Goal: Information Seeking & Learning: Learn about a topic

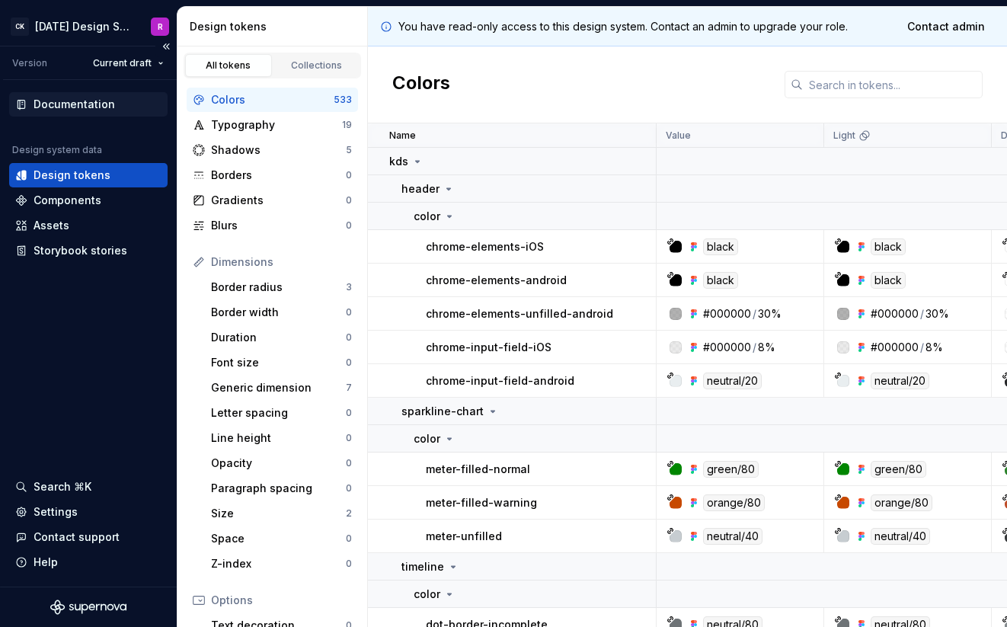
click at [91, 104] on div "Documentation" at bounding box center [74, 104] width 81 height 15
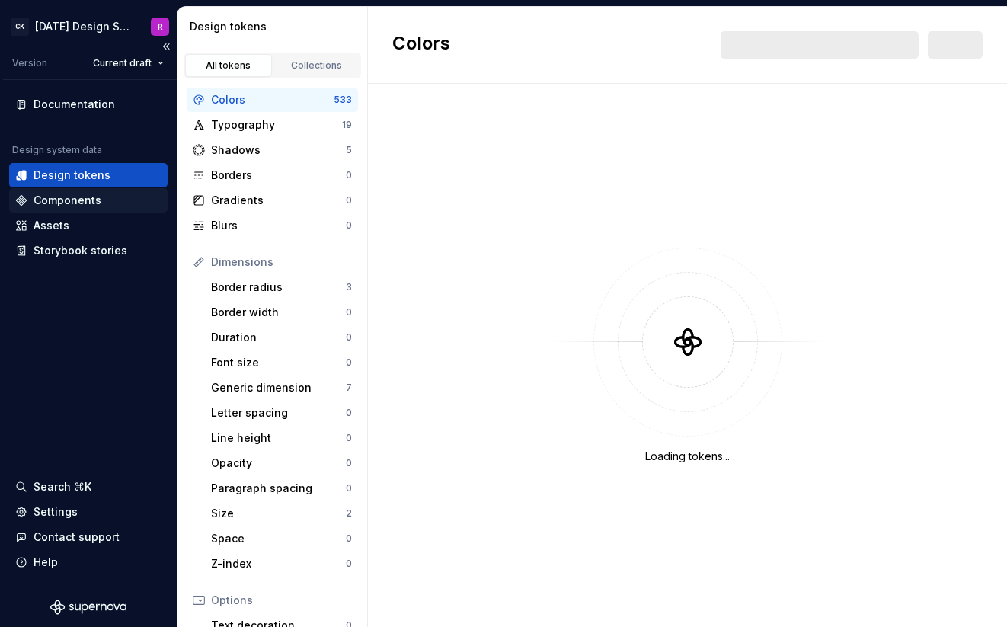
click at [80, 199] on div "Components" at bounding box center [68, 200] width 68 height 15
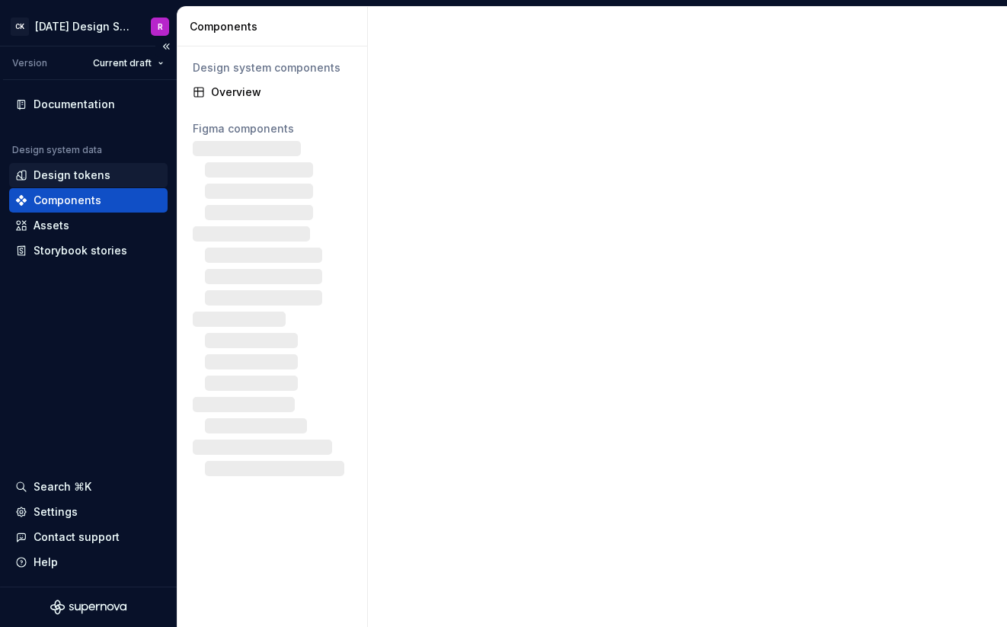
click at [88, 174] on div "Design tokens" at bounding box center [72, 175] width 77 height 15
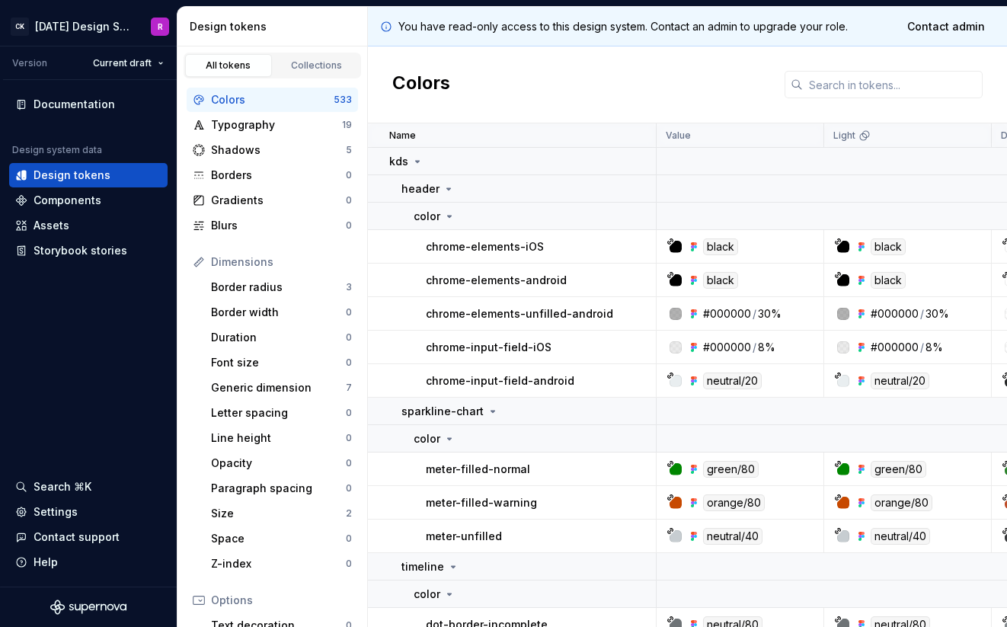
click at [702, 92] on div "Colors" at bounding box center [687, 84] width 639 height 77
click at [687, 94] on div "Colors" at bounding box center [687, 84] width 639 height 77
click at [686, 94] on div "Colors" at bounding box center [687, 84] width 639 height 77
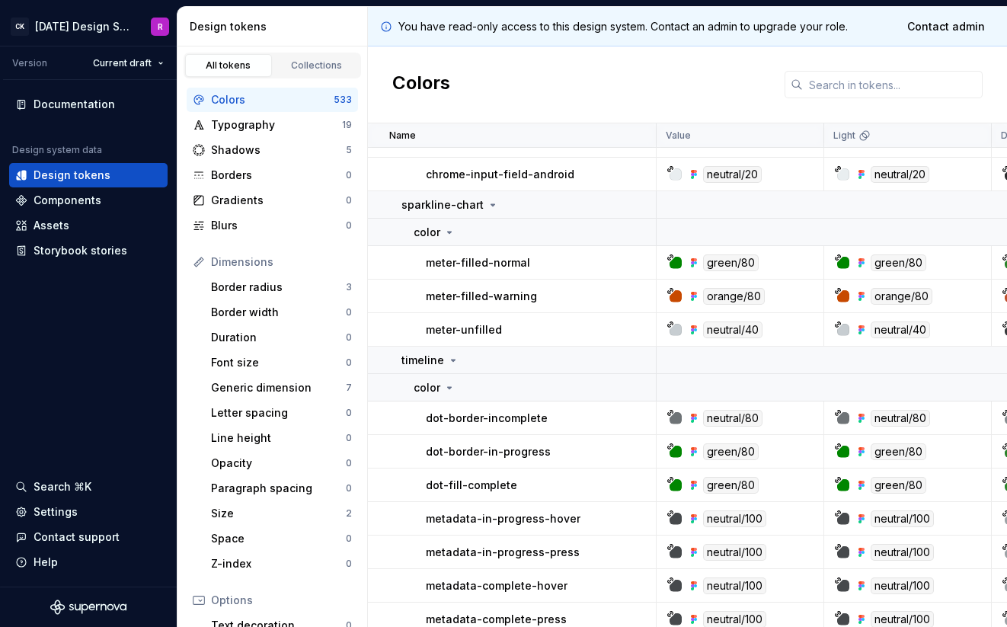
scroll to position [172, 0]
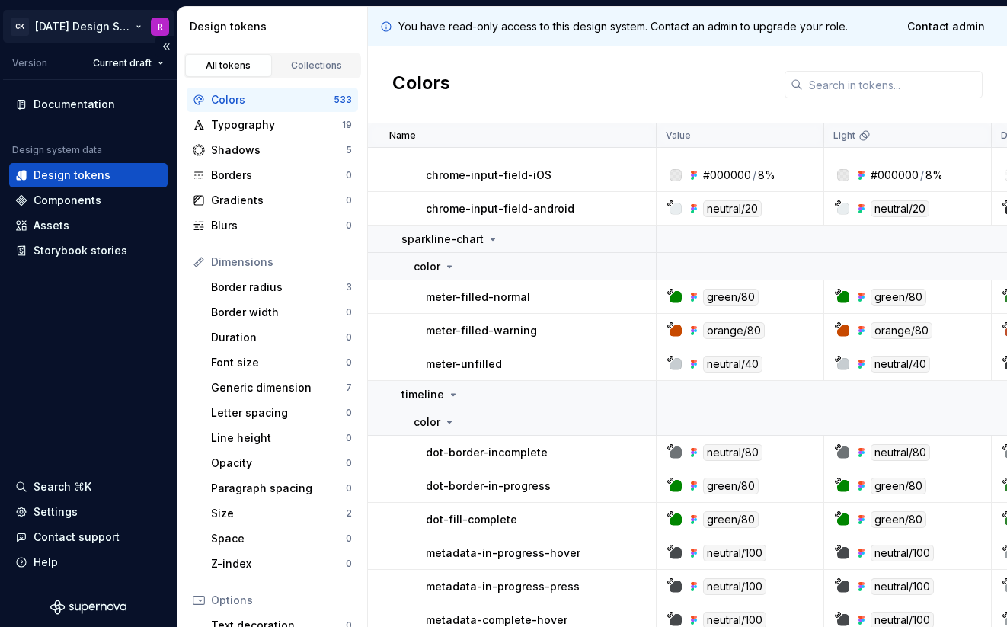
click at [137, 27] on html "CK [DATE] Design System R Version Current draft Documentation Design system dat…" at bounding box center [503, 313] width 1007 height 627
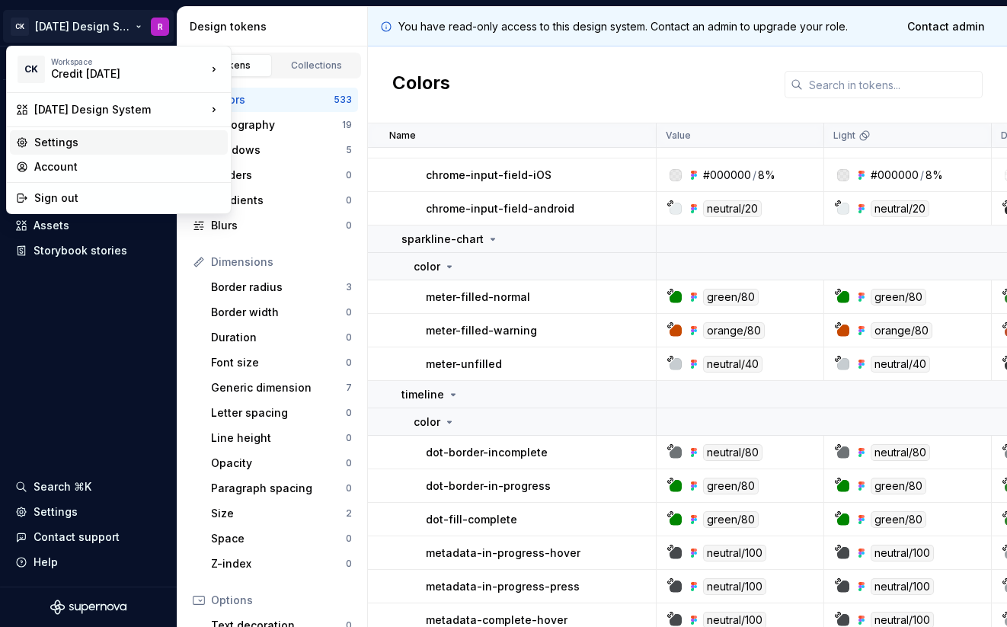
click at [126, 141] on div "Settings" at bounding box center [127, 142] width 187 height 15
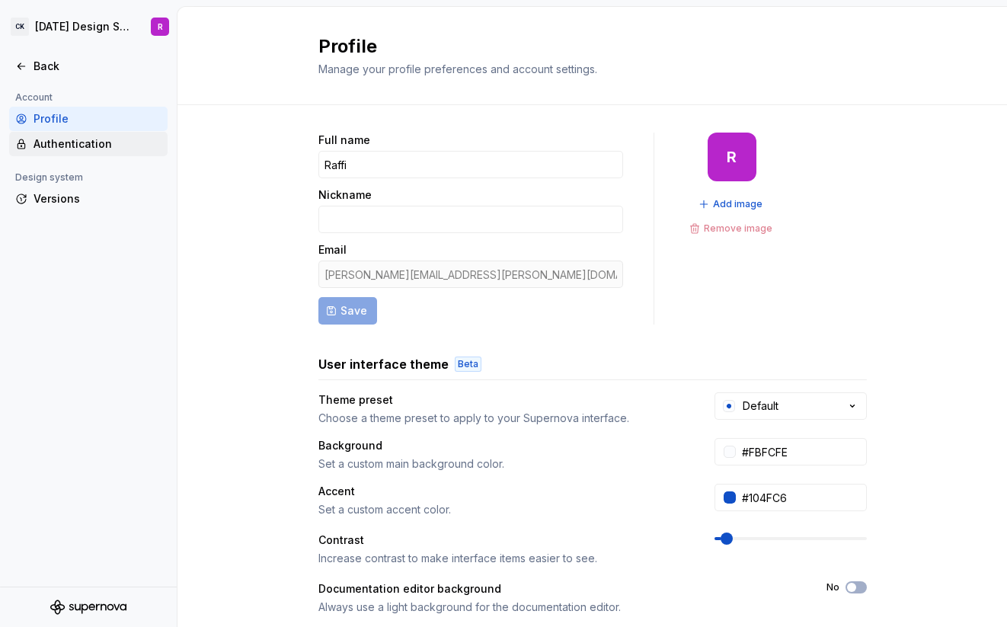
click at [75, 145] on div "Authentication" at bounding box center [98, 143] width 128 height 15
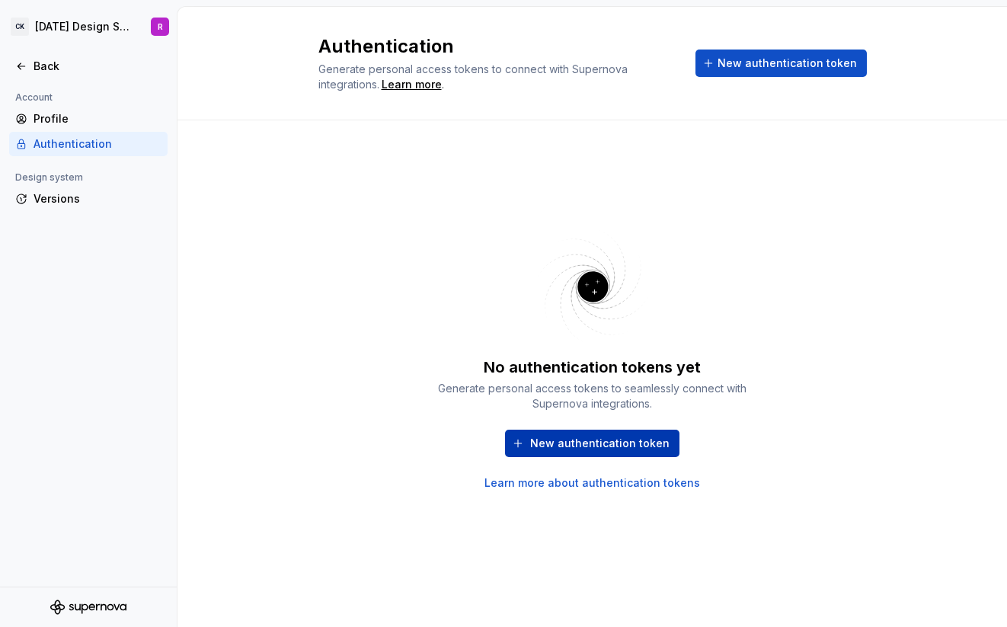
click at [548, 443] on span "New authentication token" at bounding box center [599, 443] width 139 height 15
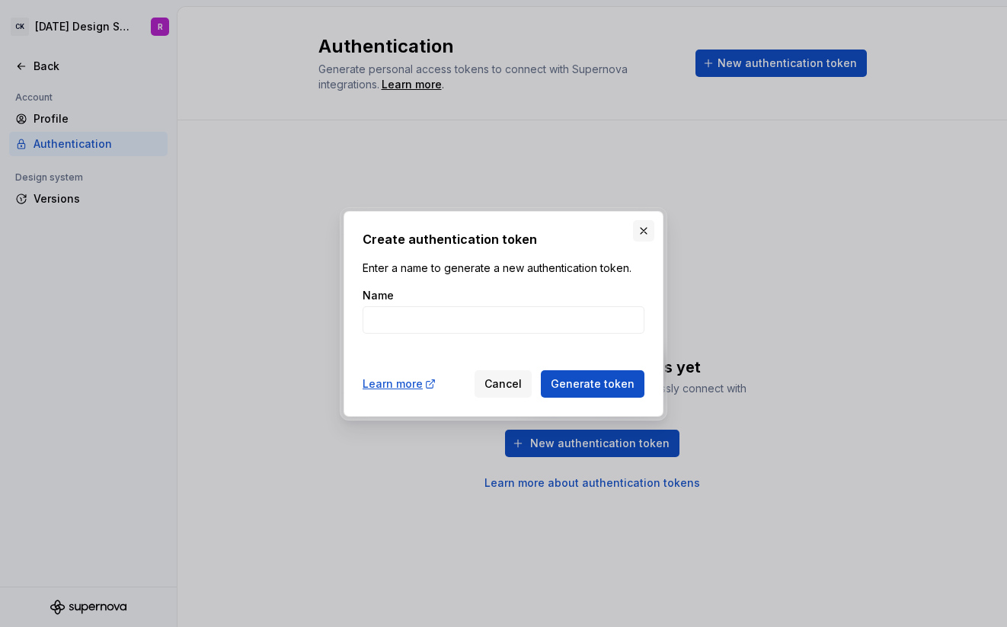
click at [641, 235] on button "button" at bounding box center [643, 230] width 21 height 21
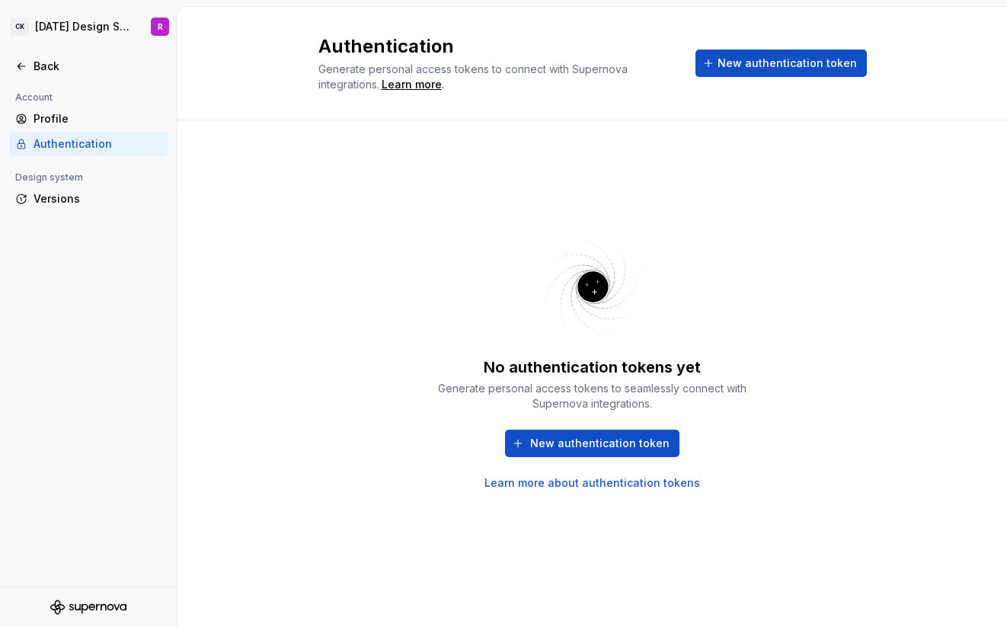
click at [429, 181] on div "No authentication tokens yet Generate personal access tokens to seamlessly conn…" at bounding box center [592, 358] width 548 height 421
click at [60, 59] on div "Back" at bounding box center [98, 66] width 128 height 15
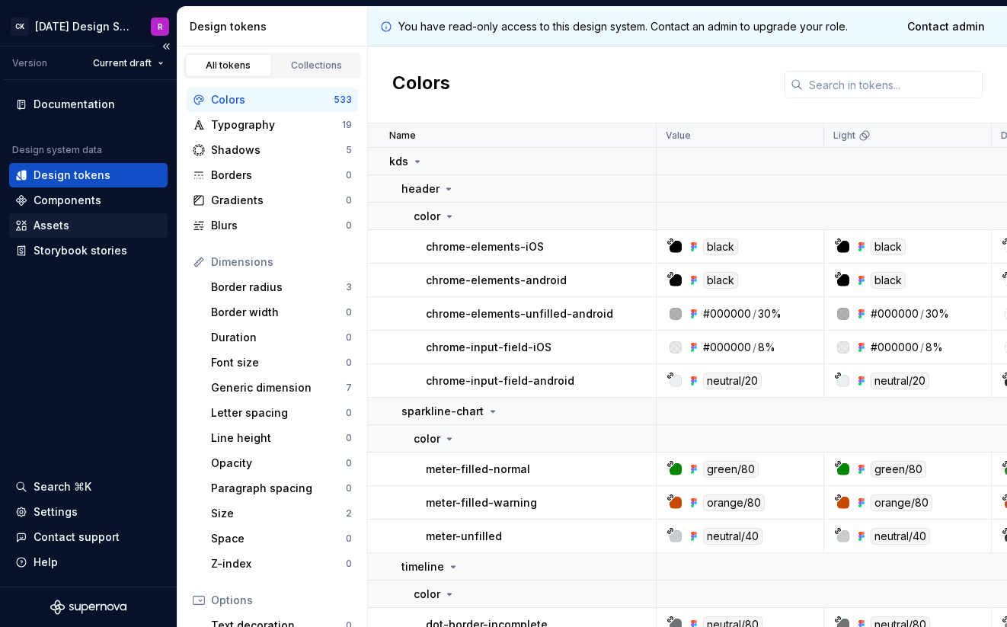
click at [82, 232] on div "Assets" at bounding box center [88, 225] width 146 height 15
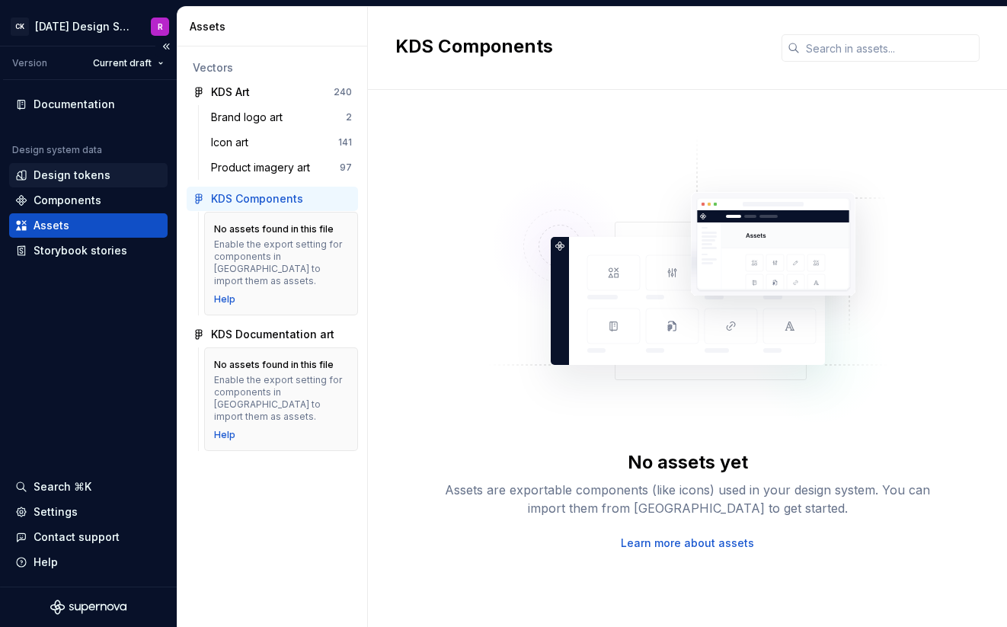
click at [94, 177] on div "Design tokens" at bounding box center [72, 175] width 77 height 15
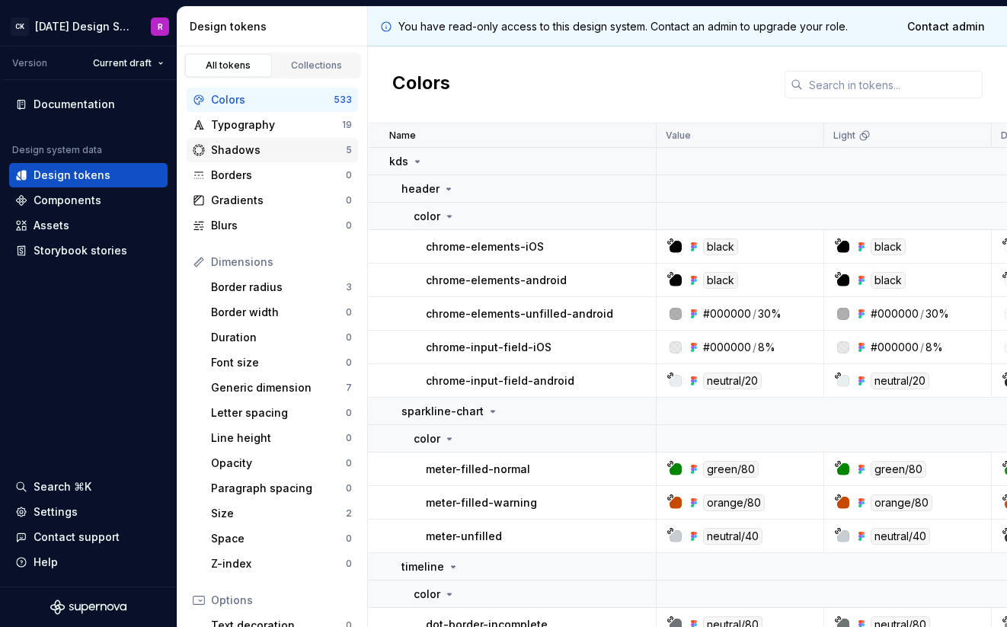
click at [236, 152] on div "Shadows" at bounding box center [278, 149] width 135 height 15
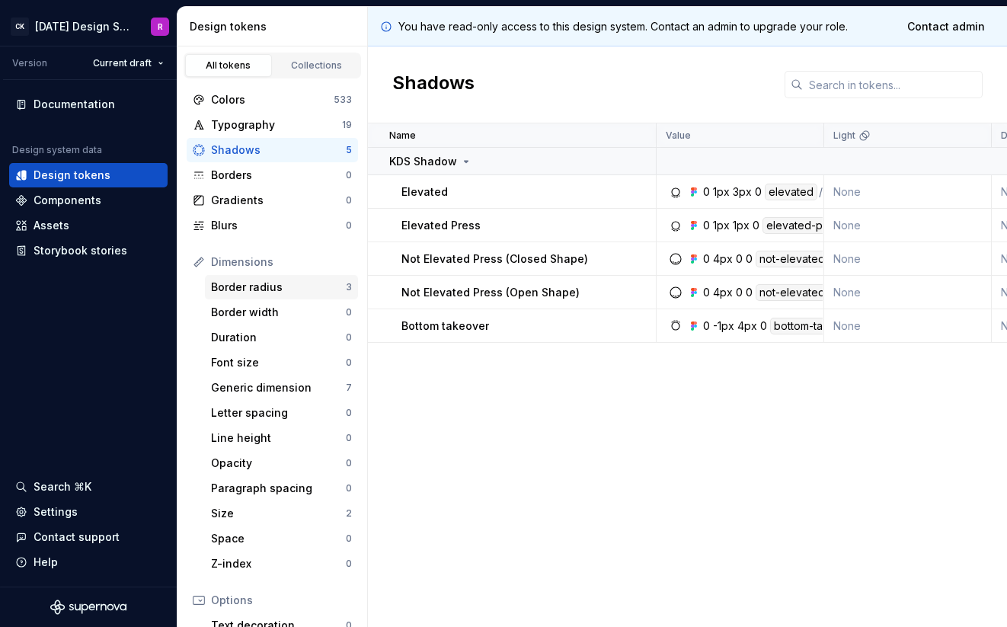
click at [267, 287] on div "Border radius" at bounding box center [278, 287] width 135 height 15
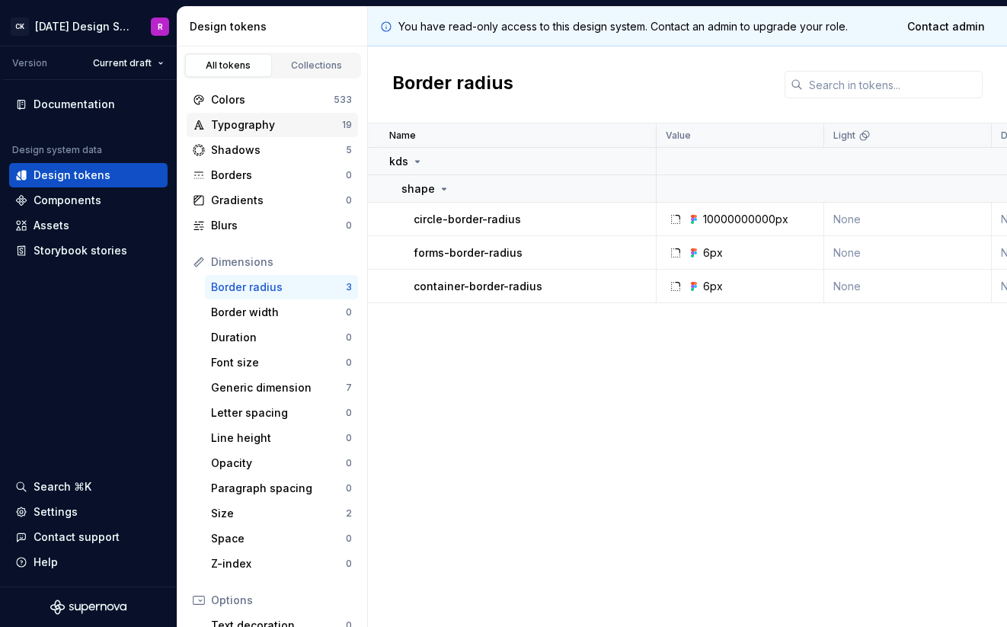
click at [270, 129] on div "Typography" at bounding box center [276, 124] width 131 height 15
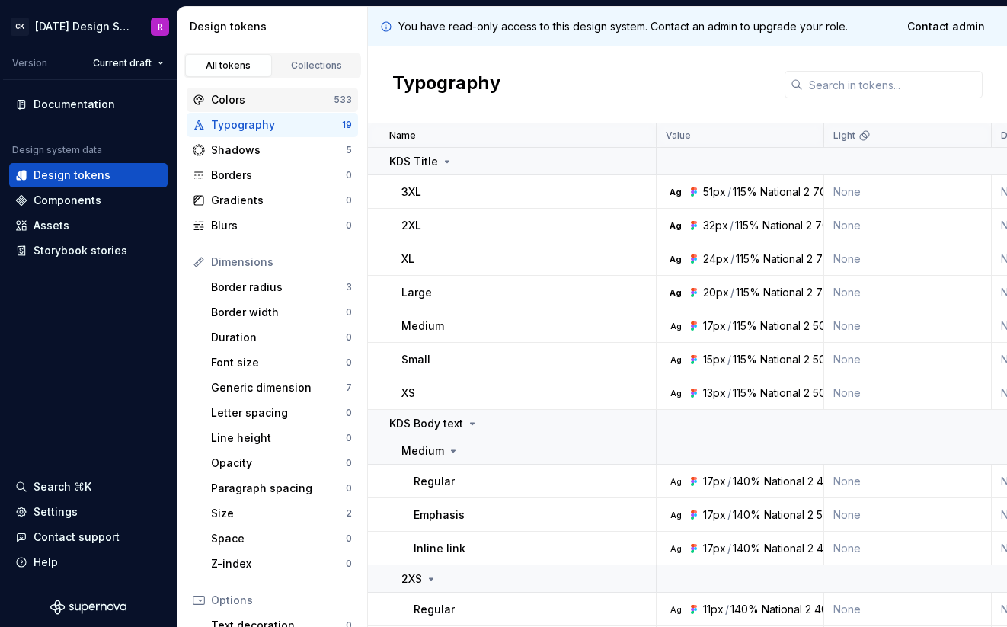
click at [283, 99] on div "Colors" at bounding box center [272, 99] width 123 height 15
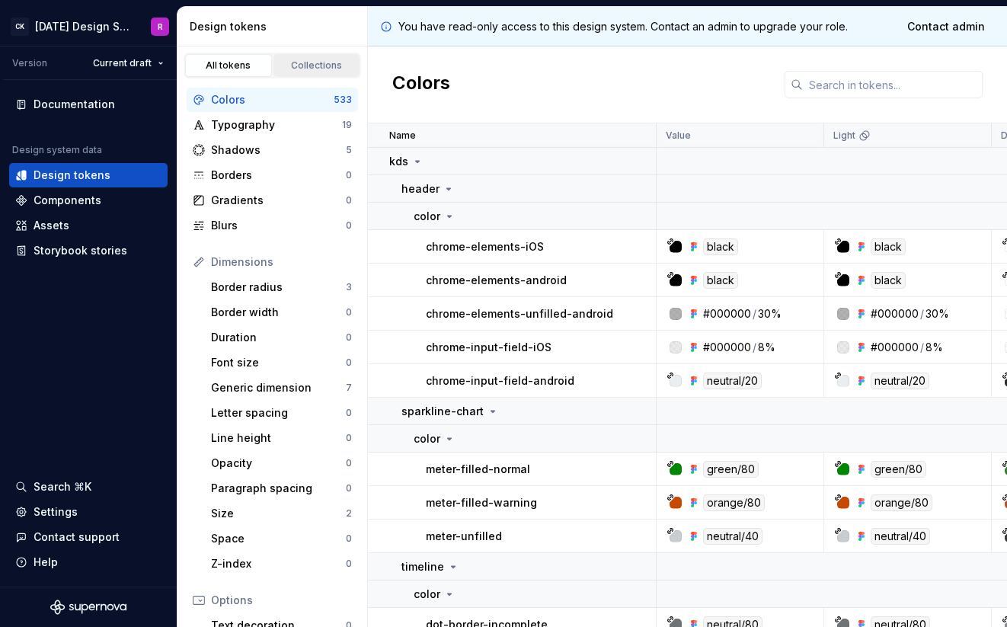
click at [308, 71] on div "Collections" at bounding box center [317, 65] width 76 height 12
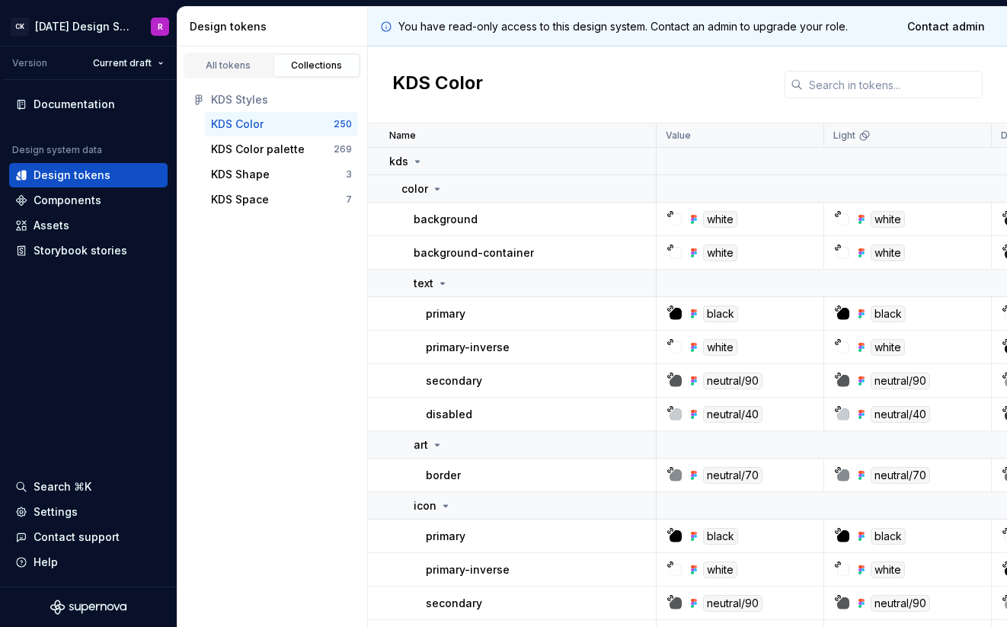
click at [280, 133] on div "KDS Color 250" at bounding box center [281, 124] width 153 height 24
click at [105, 197] on div "Components" at bounding box center [88, 200] width 146 height 15
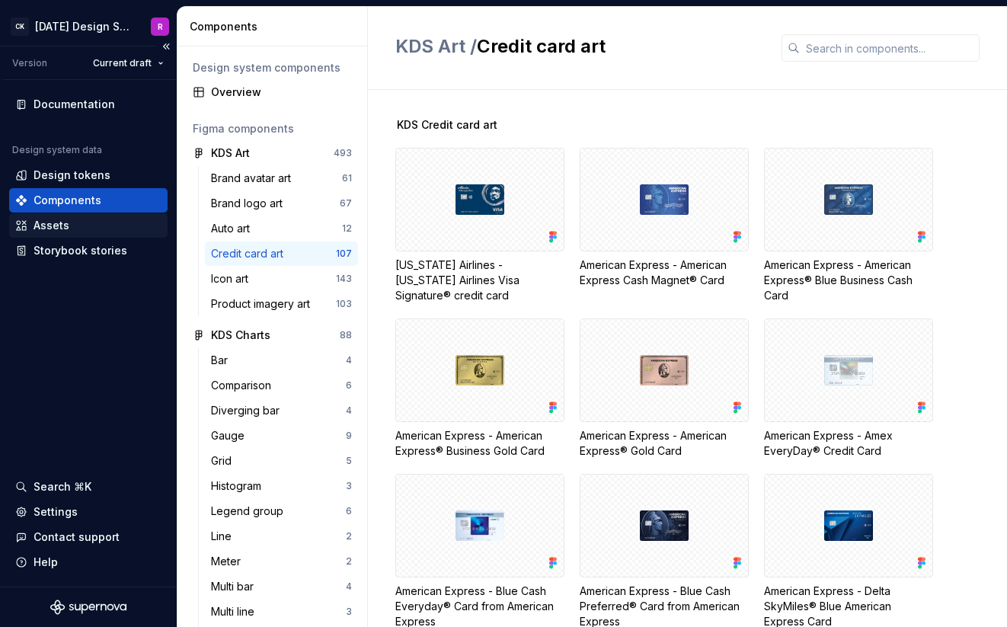
click at [86, 228] on div "Assets" at bounding box center [88, 225] width 146 height 15
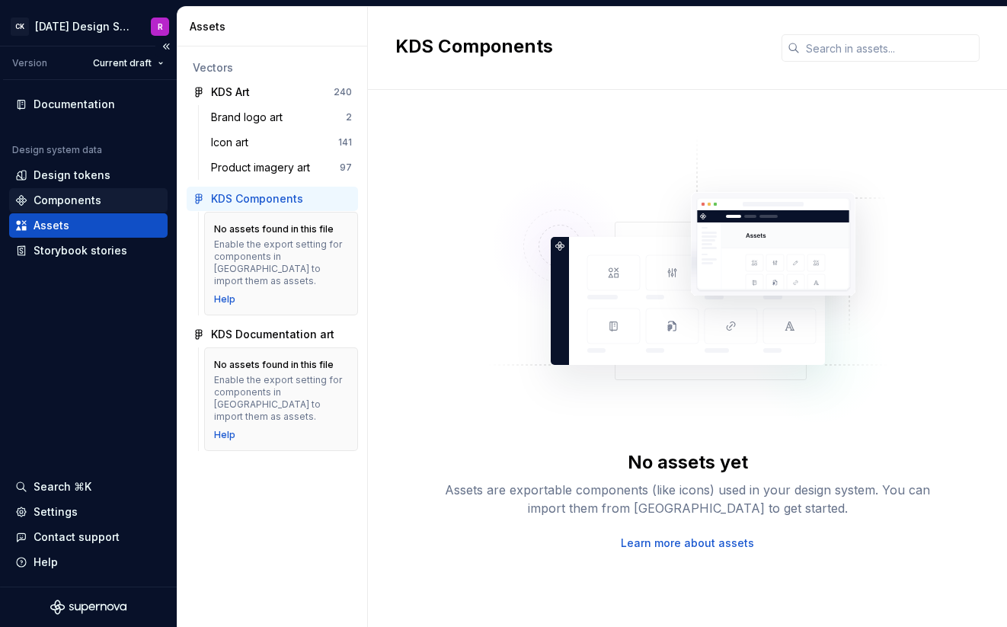
click at [92, 206] on div "Components" at bounding box center [68, 200] width 68 height 15
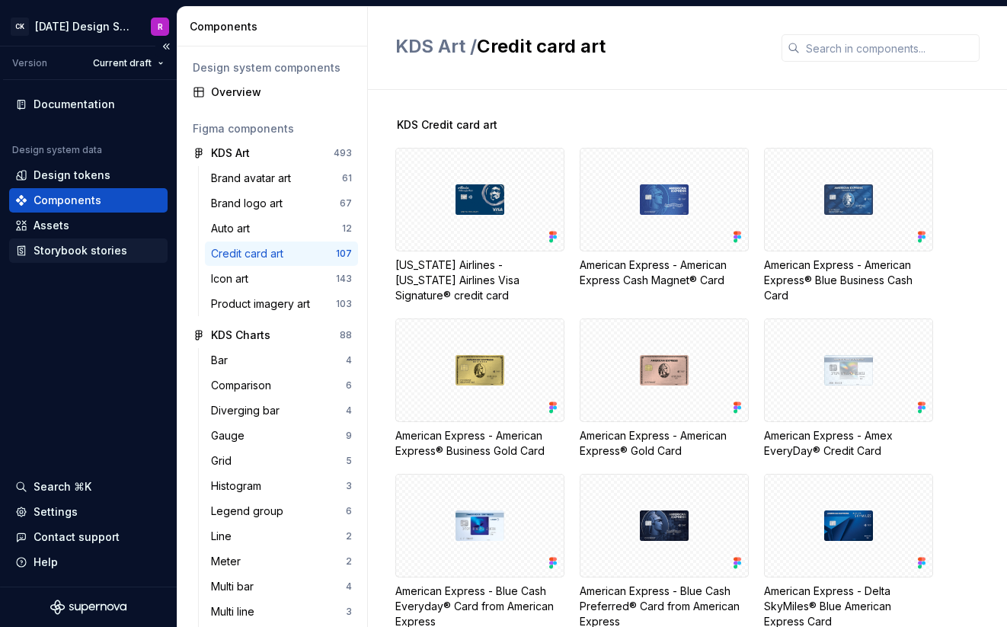
click at [101, 256] on div "Storybook stories" at bounding box center [81, 250] width 94 height 15
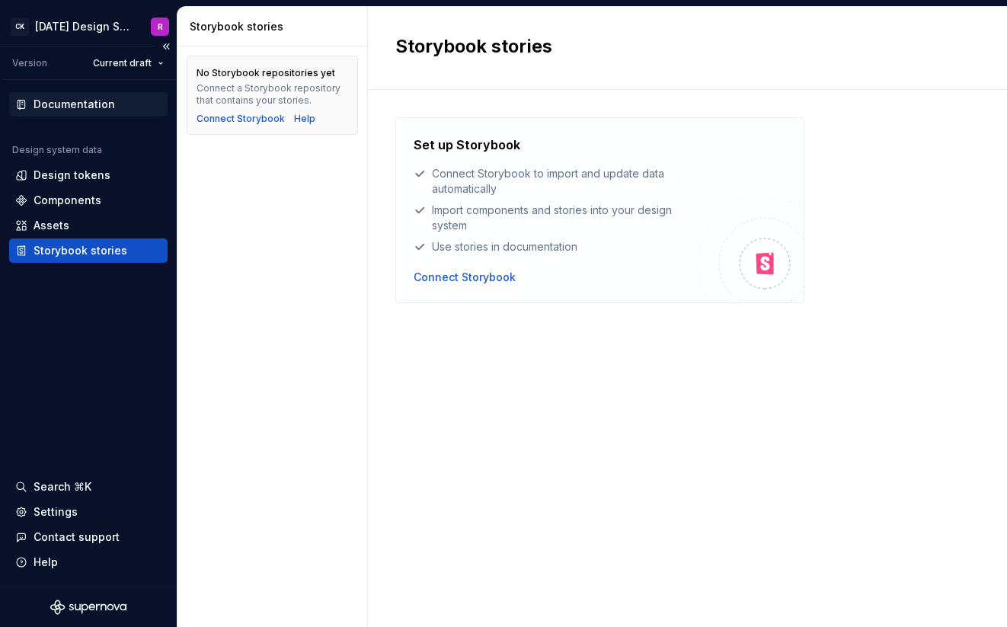
click at [72, 105] on div "Documentation" at bounding box center [74, 104] width 81 height 15
click at [72, 176] on div "Design tokens" at bounding box center [72, 175] width 77 height 15
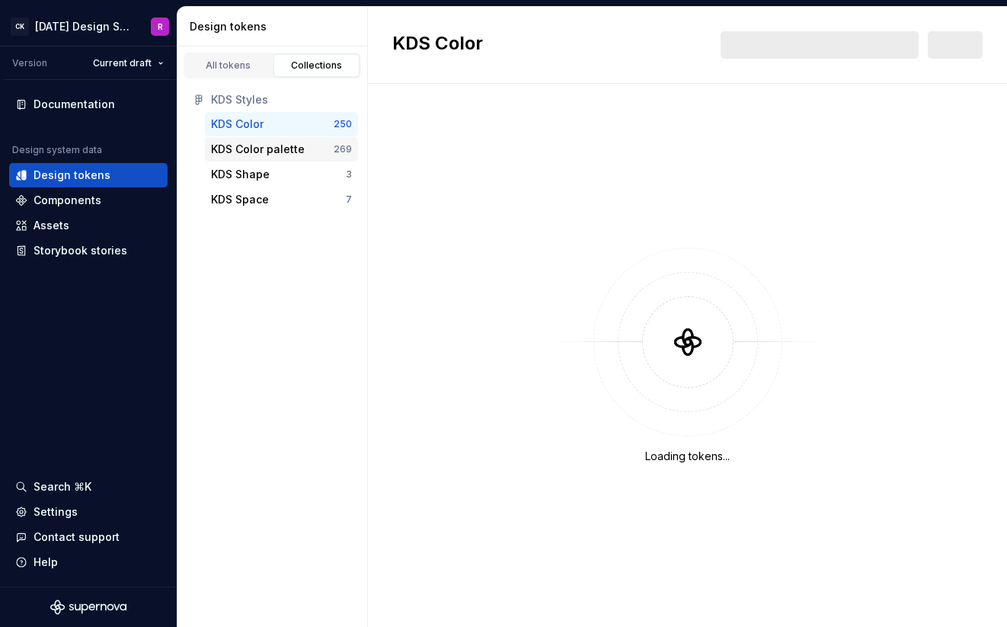
click at [272, 144] on div "KDS Color palette" at bounding box center [258, 149] width 94 height 15
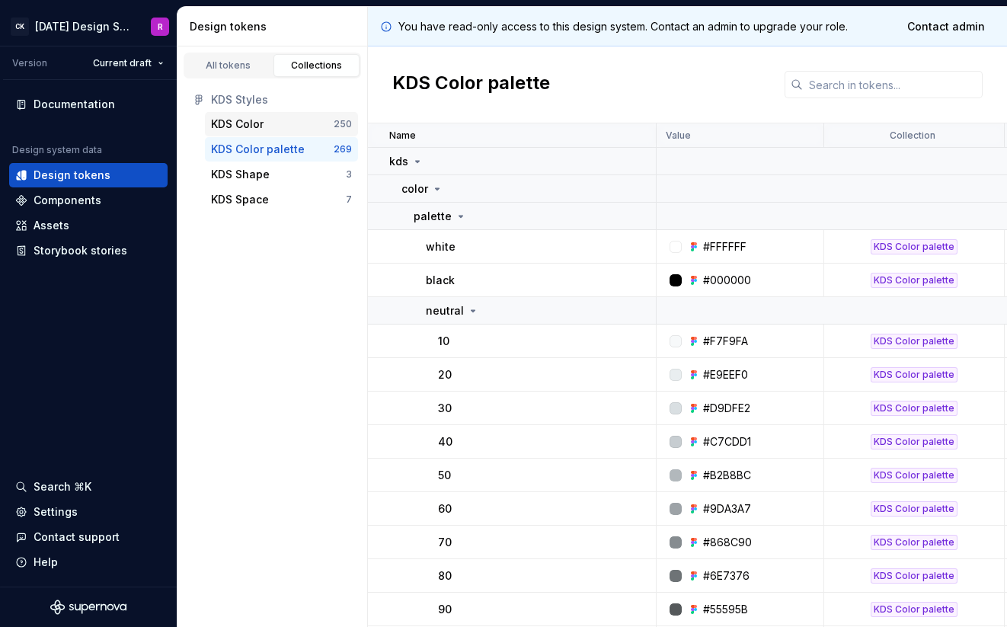
click at [279, 126] on div "KDS Color" at bounding box center [272, 124] width 123 height 15
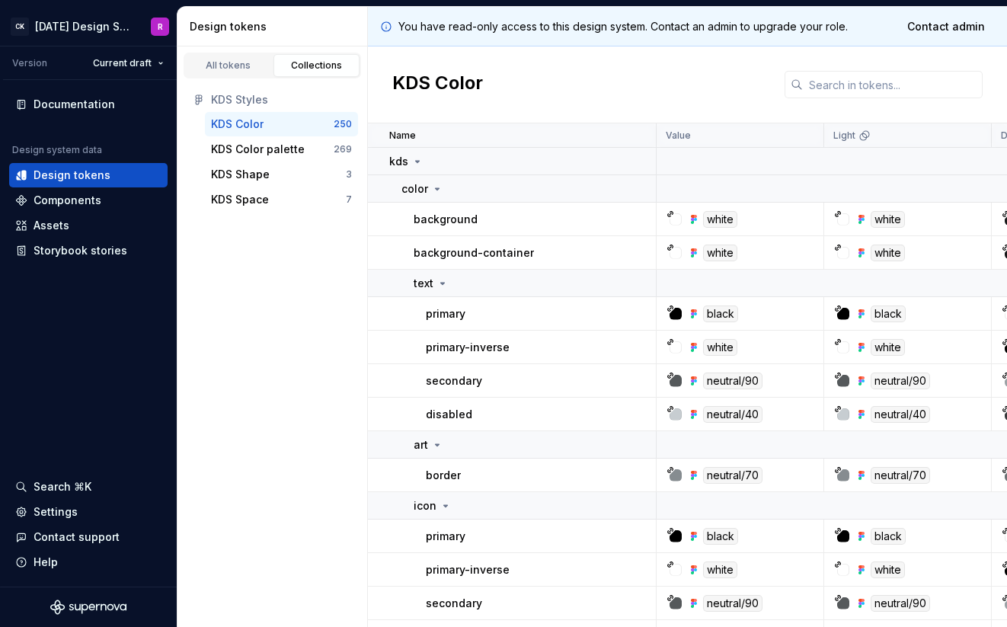
click at [554, 101] on div "KDS Color" at bounding box center [687, 84] width 639 height 77
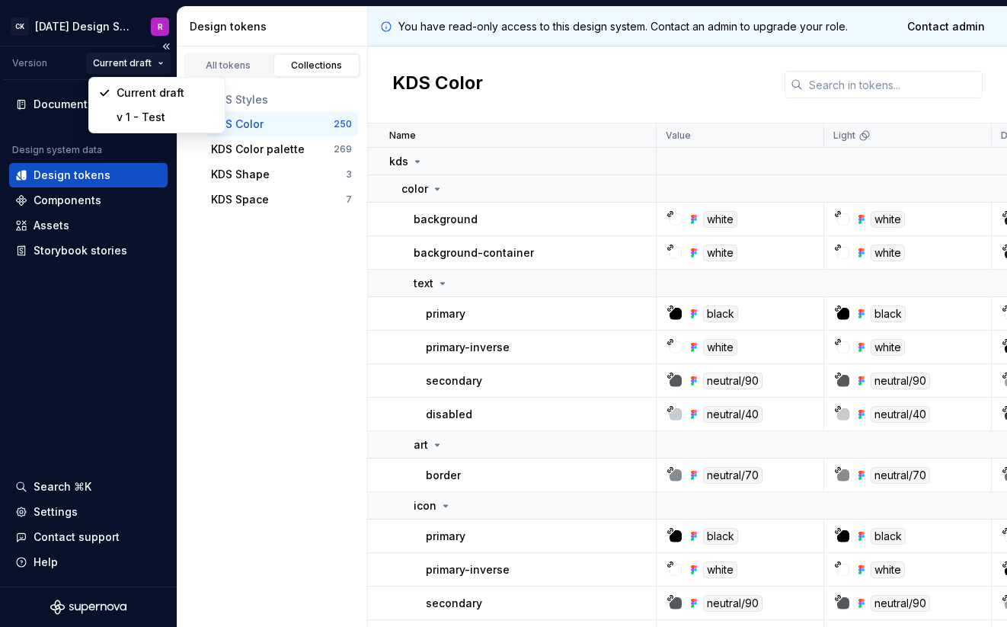
click at [158, 66] on html "CK Karma Design System R Version Current draft Documentation Design system data…" at bounding box center [503, 313] width 1007 height 627
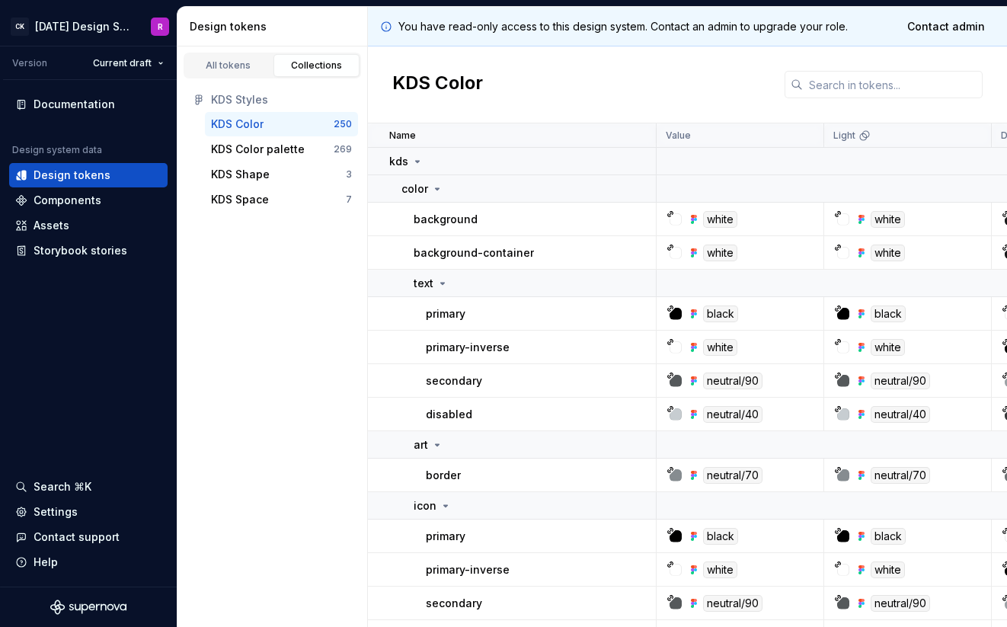
click at [303, 311] on html "CK Karma Design System R Version Current draft Documentation Design system data…" at bounding box center [503, 313] width 1007 height 627
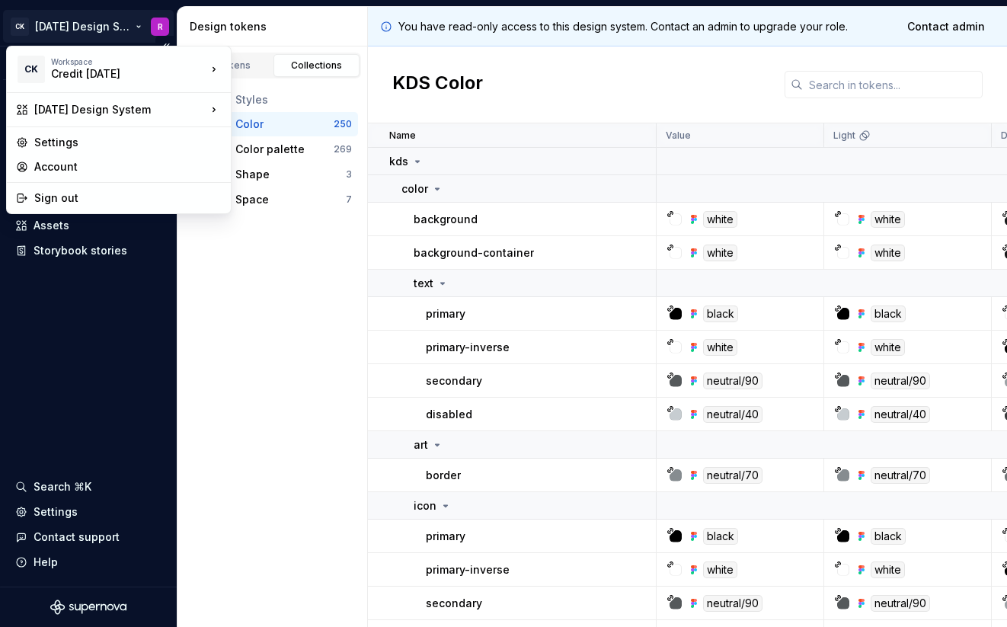
click at [132, 27] on html "CK Karma Design System R Version Current draft Documentation Design system data…" at bounding box center [503, 313] width 1007 height 627
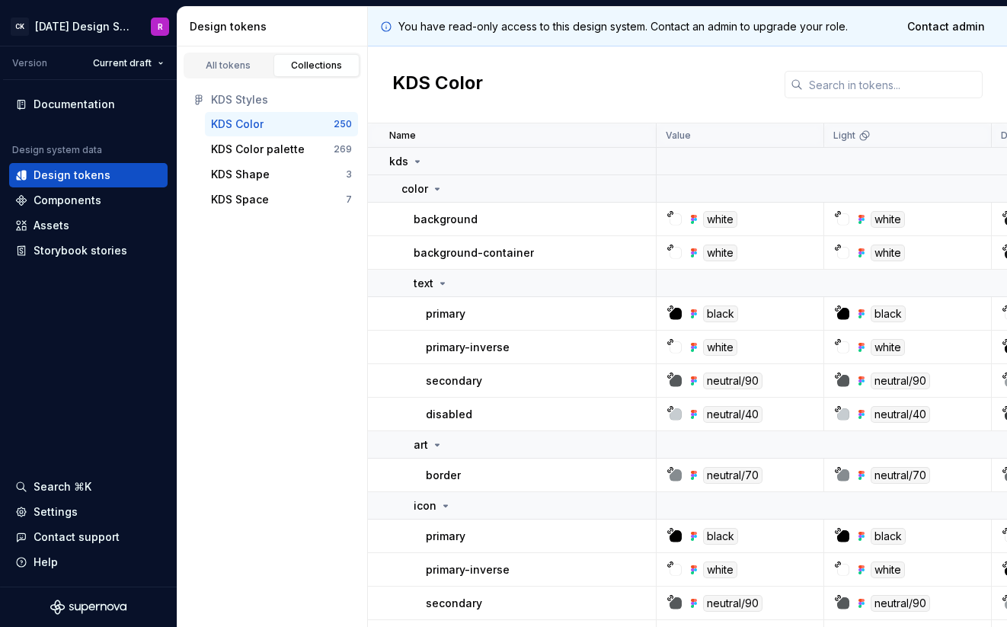
click at [269, 354] on html "CK Karma Design System R Version Current draft Documentation Design system data…" at bounding box center [503, 313] width 1007 height 627
click at [103, 34] on html "CK Karma Design System R Version Current draft Documentation Design system data…" at bounding box center [503, 313] width 1007 height 627
click at [69, 508] on div "Settings" at bounding box center [56, 511] width 44 height 15
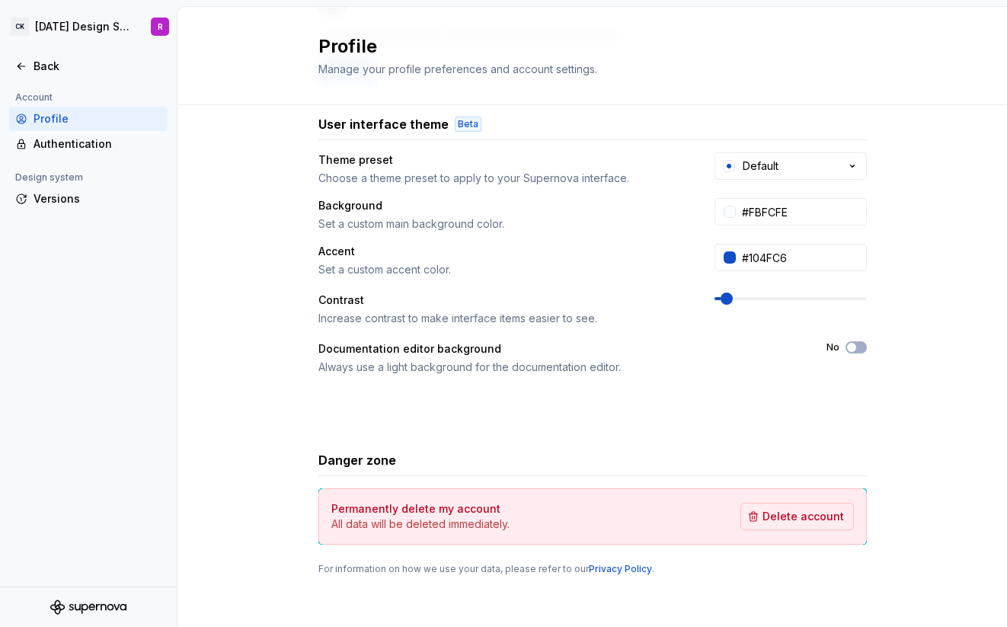
scroll to position [230, 0]
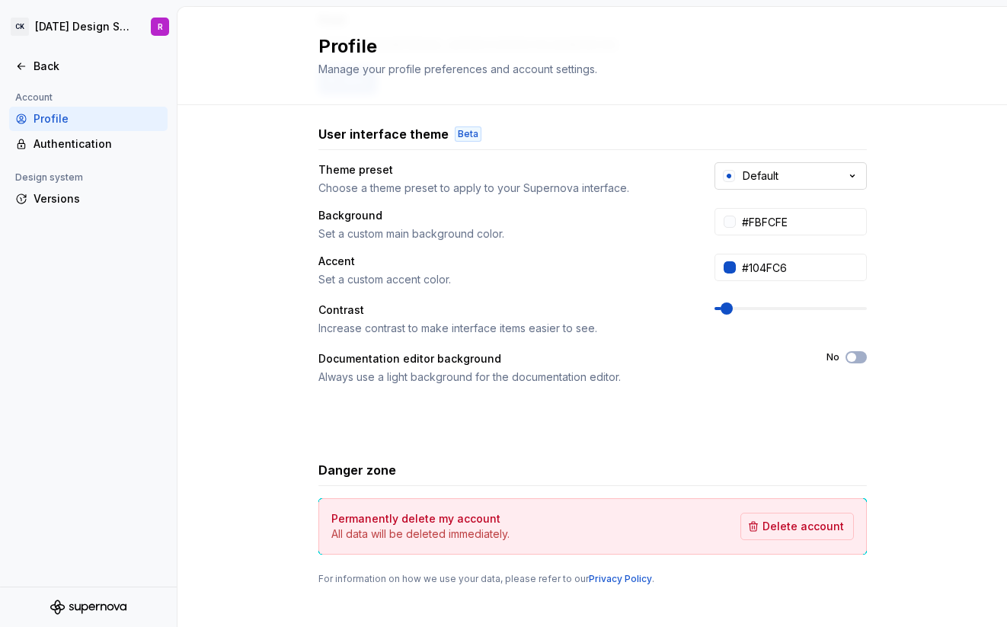
click at [746, 174] on div "Default" at bounding box center [761, 175] width 36 height 15
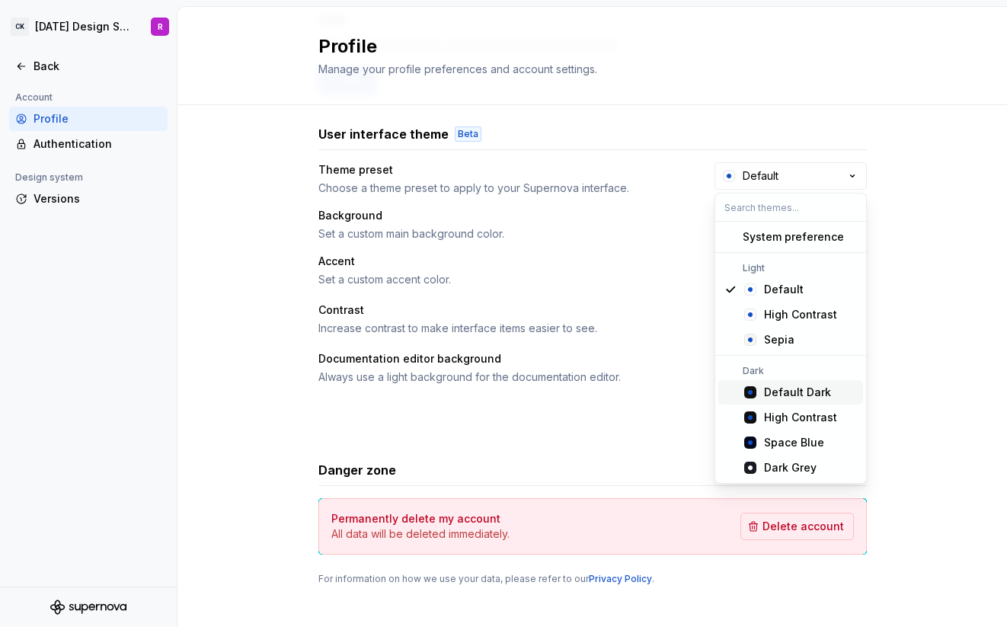
click at [785, 392] on div "Default Dark" at bounding box center [797, 392] width 67 height 15
type input "#101010"
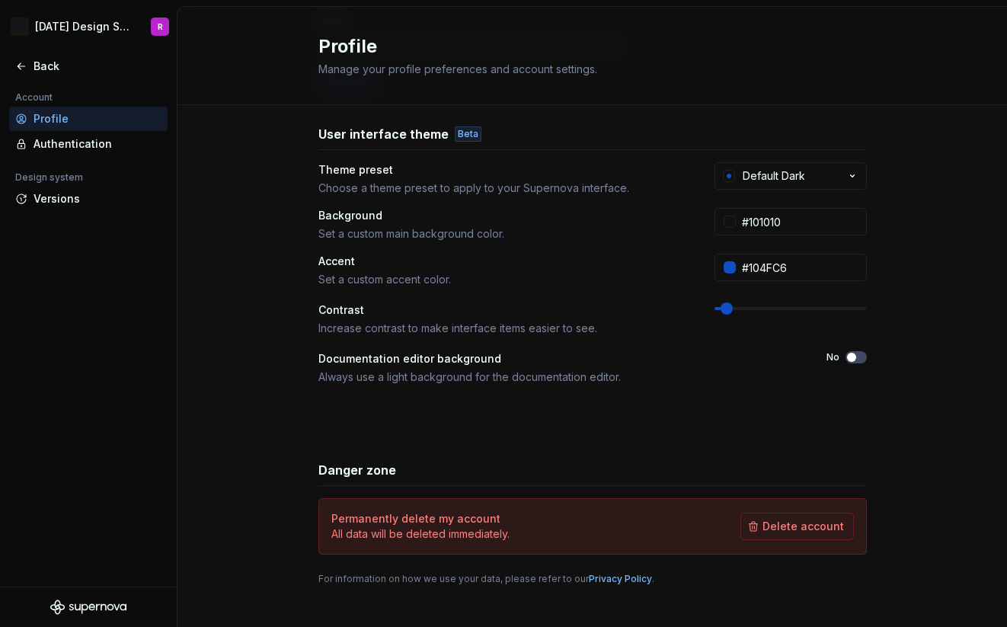
click at [288, 346] on div "Full name Raffi Nickname Email rufino.brobst@creditkarma.com Save R Add image R…" at bounding box center [591, 259] width 829 height 768
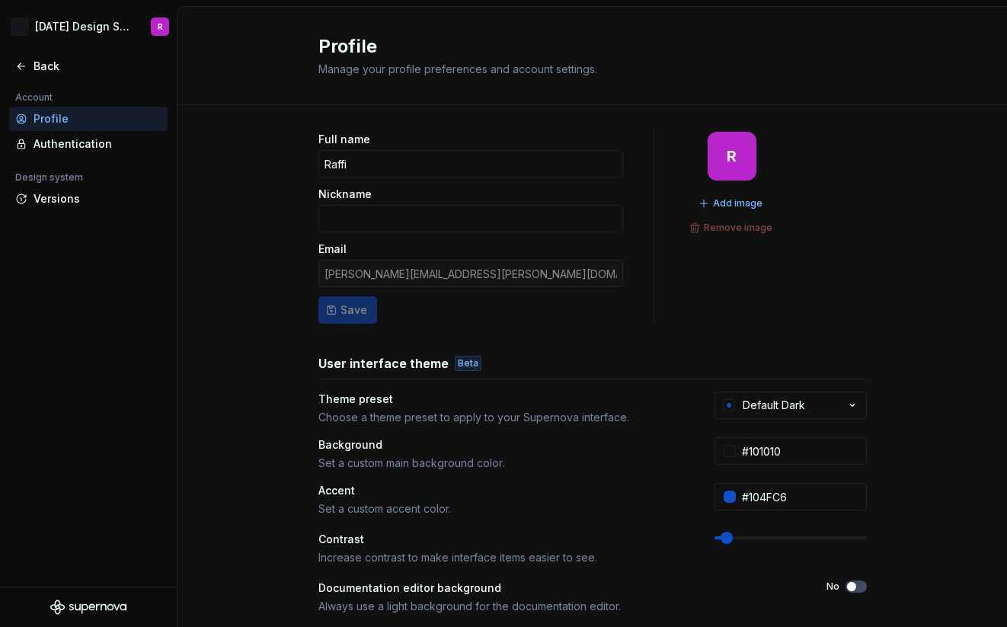
scroll to position [0, 0]
click at [99, 146] on div "Authentication" at bounding box center [98, 143] width 128 height 15
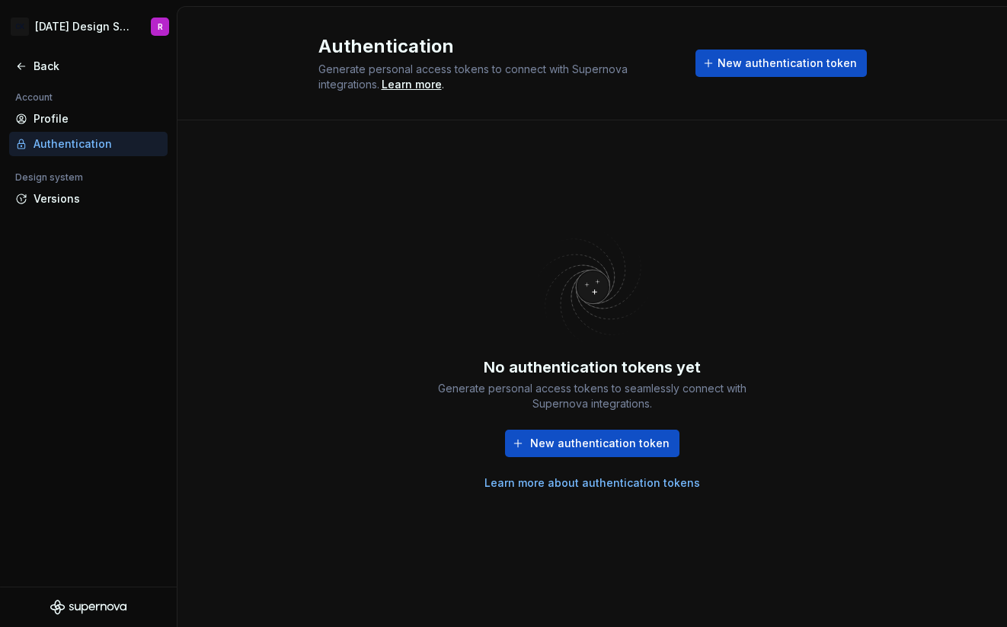
click at [593, 484] on link "Learn more about authentication tokens" at bounding box center [592, 482] width 216 height 15
click at [61, 56] on div "Back" at bounding box center [88, 66] width 158 height 24
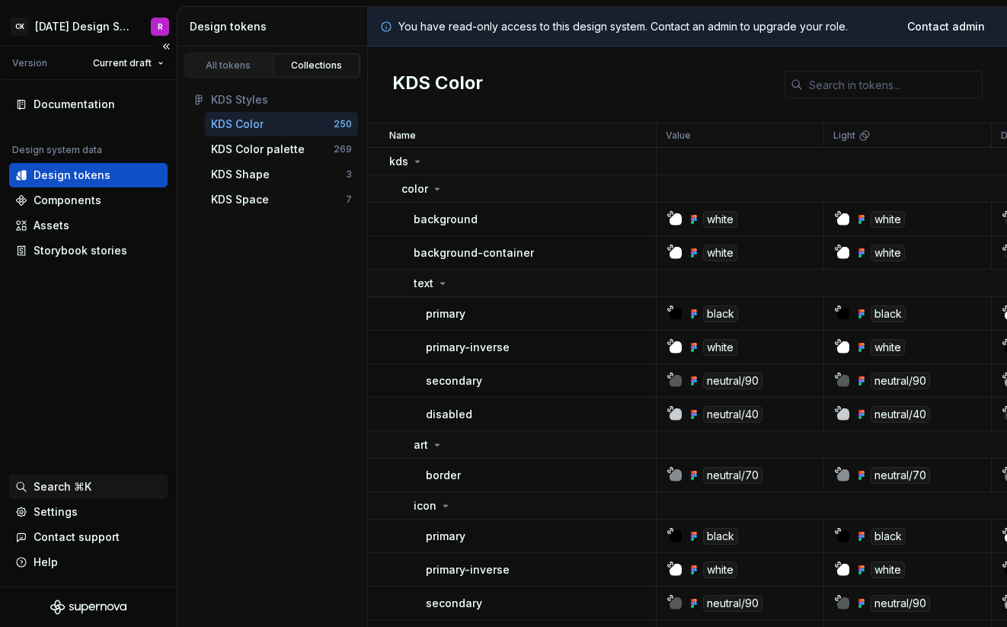
click at [94, 487] on div "Search ⌘K" at bounding box center [88, 486] width 146 height 15
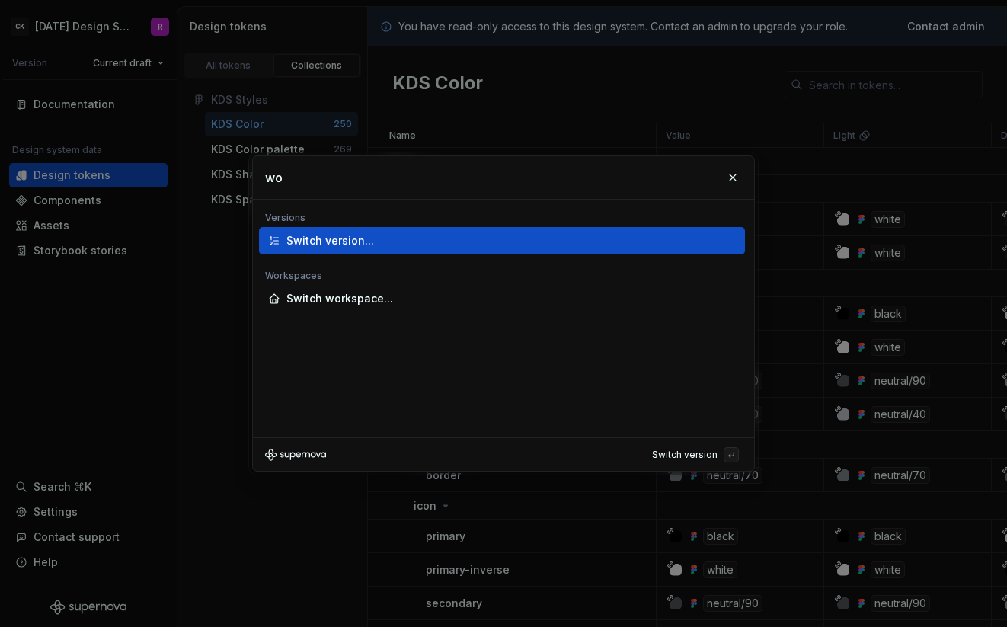
type input "w"
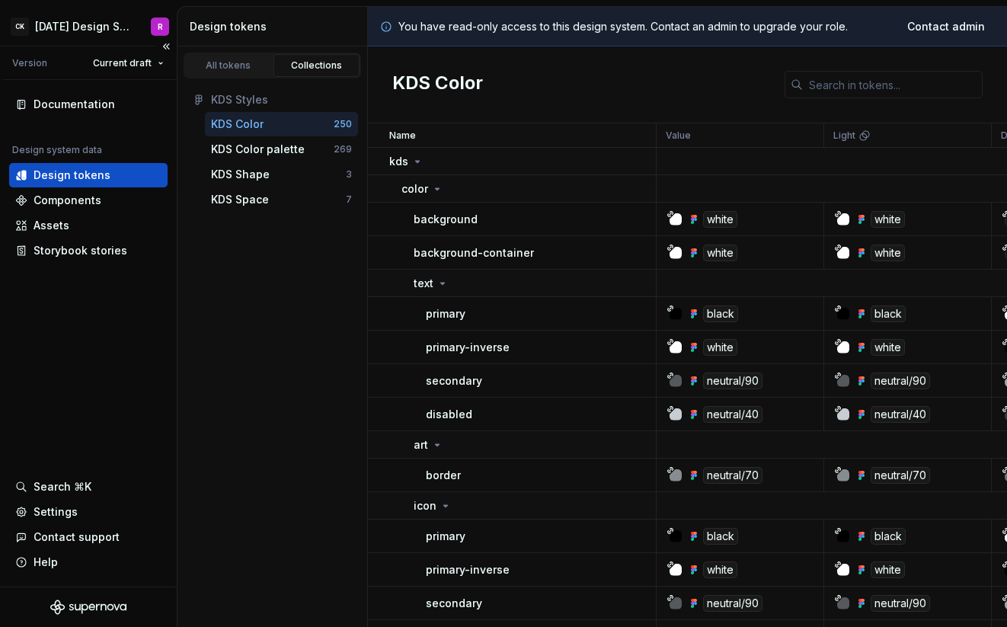
click at [91, 324] on div "Documentation Design system data Design tokens Components Assets Storybook stor…" at bounding box center [88, 333] width 177 height 506
click at [44, 512] on div "Settings" at bounding box center [56, 511] width 44 height 15
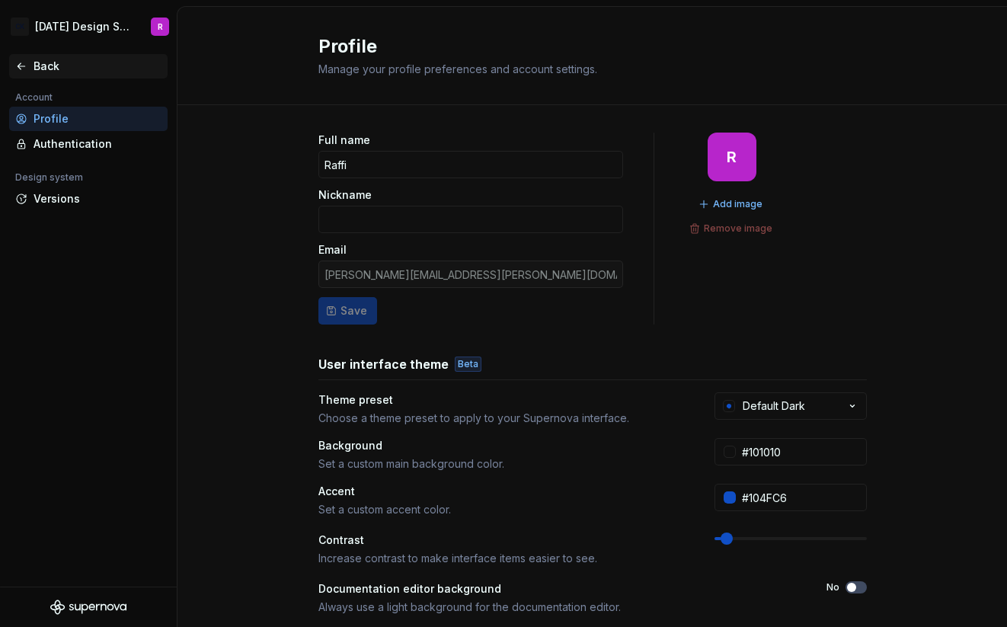
click at [71, 69] on div "Back" at bounding box center [98, 66] width 128 height 15
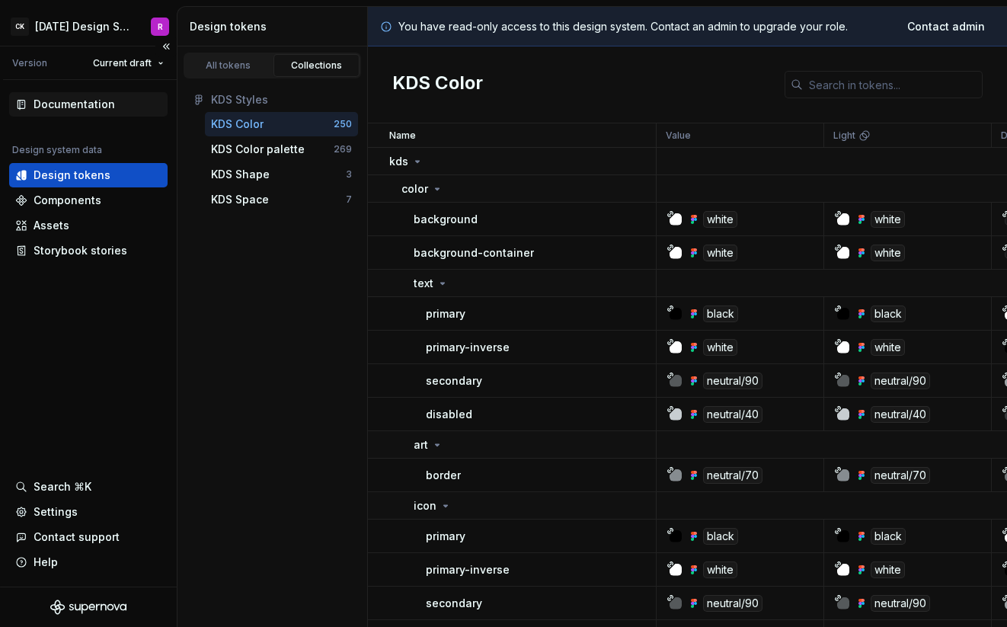
click at [107, 107] on div "Documentation" at bounding box center [74, 104] width 81 height 15
